Goal: Information Seeking & Learning: Learn about a topic

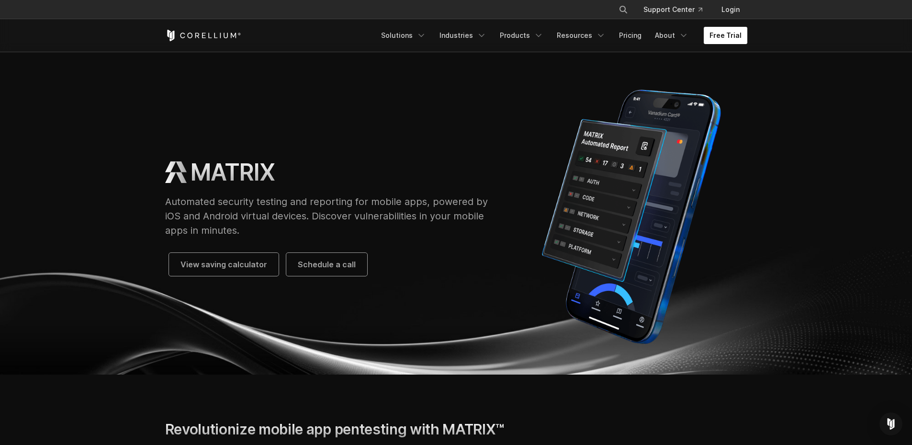
click at [732, 34] on link "Free Trial" at bounding box center [726, 35] width 44 height 17
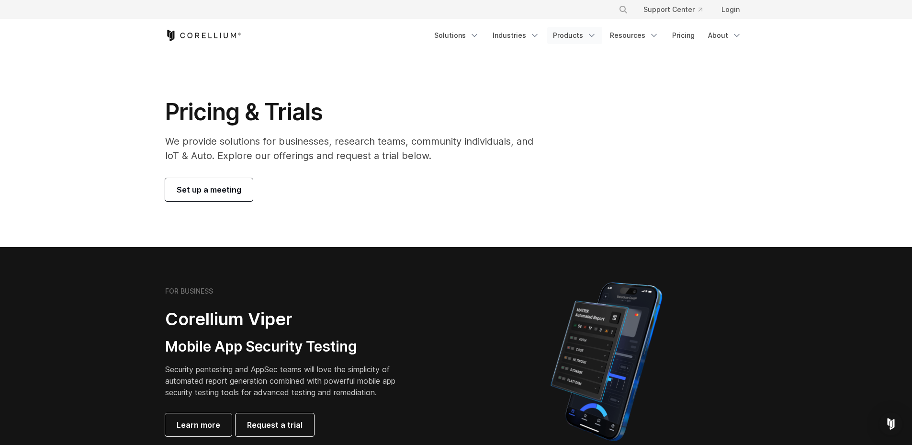
click at [603, 37] on link "Products" at bounding box center [574, 35] width 55 height 17
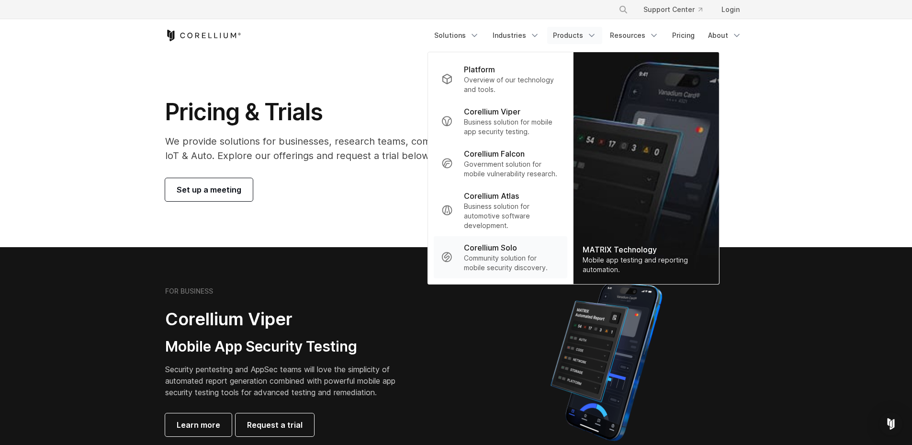
click at [559, 253] on p "Community solution for mobile security discovery." at bounding box center [511, 262] width 95 height 19
